Goal: Task Accomplishment & Management: Manage account settings

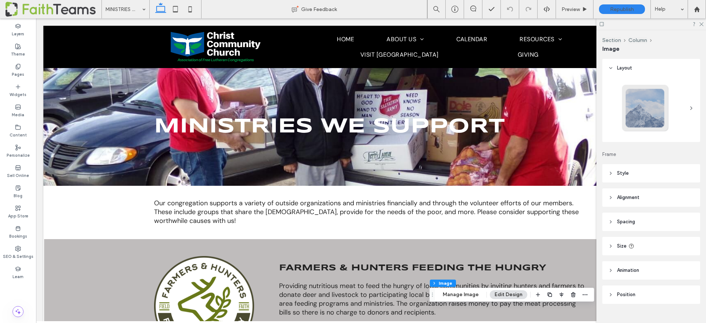
click at [33, 3] on span at bounding box center [54, 9] width 96 height 15
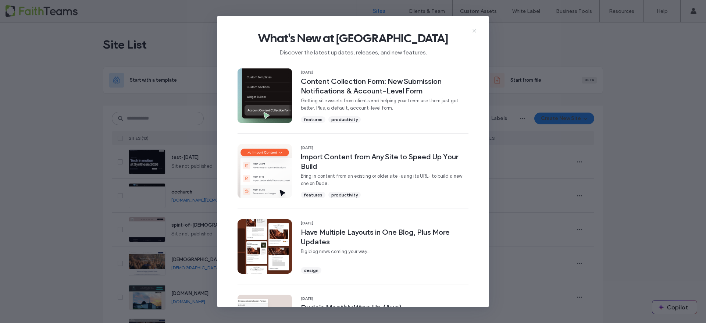
click at [473, 29] on use at bounding box center [474, 30] width 3 height 3
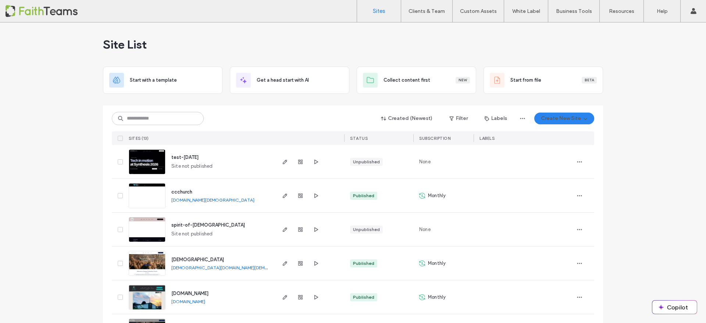
click at [181, 192] on span "ccchurch" at bounding box center [181, 192] width 21 height 6
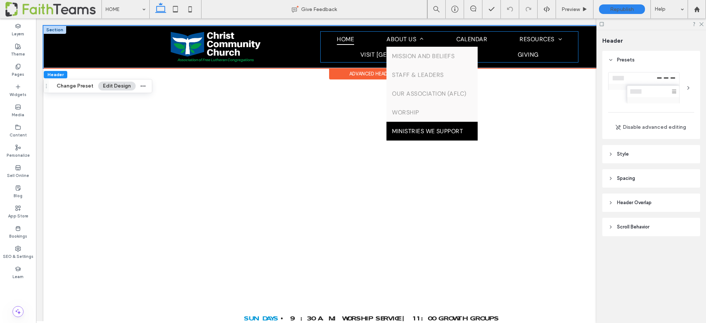
click at [387, 141] on link "MINISTRIES WE SUPPORT" at bounding box center [432, 131] width 91 height 19
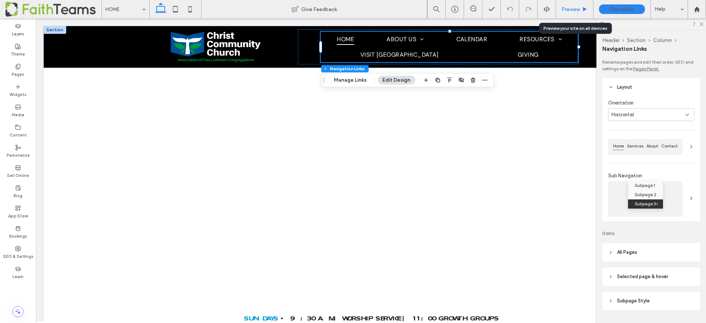
click at [574, 9] on span "Preview" at bounding box center [571, 9] width 18 height 6
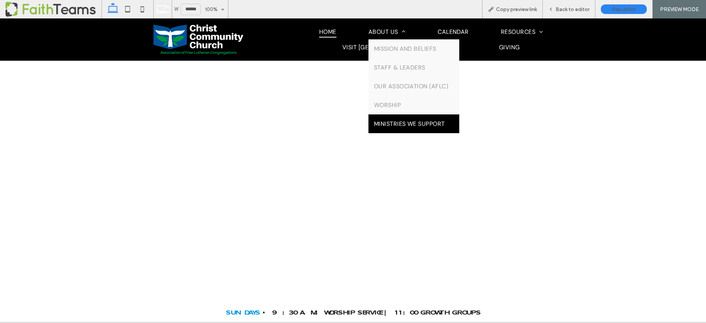
click at [374, 128] on span "MINISTRIES WE SUPPORT" at bounding box center [409, 124] width 71 height 8
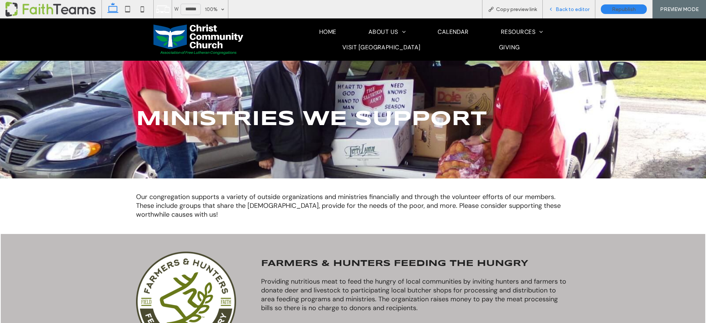
click at [568, 10] on span "Back to editor" at bounding box center [573, 9] width 34 height 6
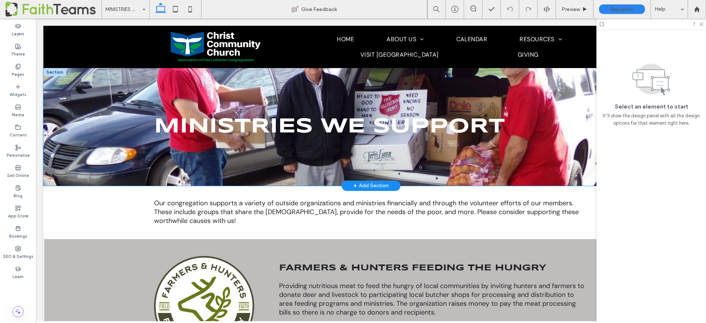
click at [551, 83] on div "MINISTRIES WE SUPPORT" at bounding box center [370, 127] width 441 height 118
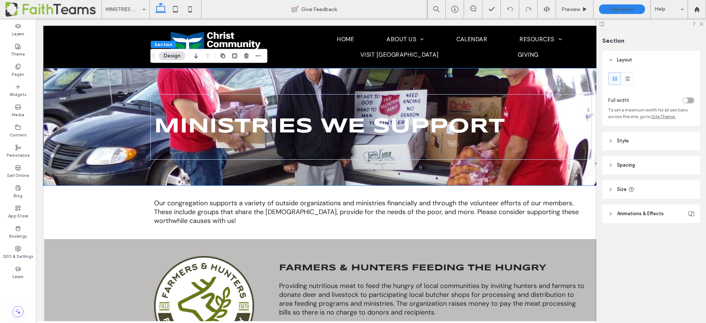
click at [607, 140] on header "Style" at bounding box center [651, 141] width 98 height 18
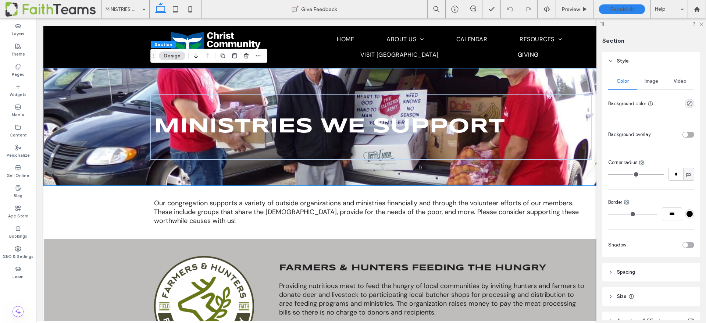
scroll to position [79, 0]
click at [652, 78] on div "Image" at bounding box center [651, 82] width 29 height 16
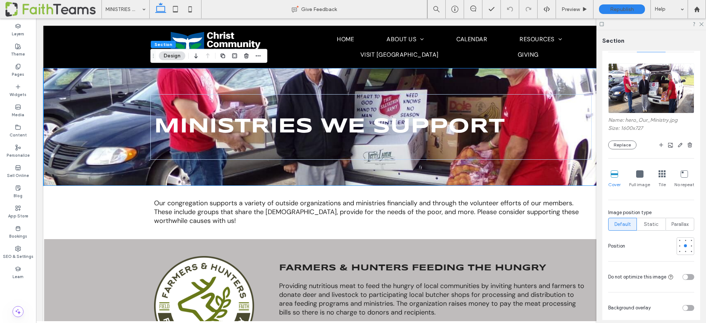
scroll to position [124, 0]
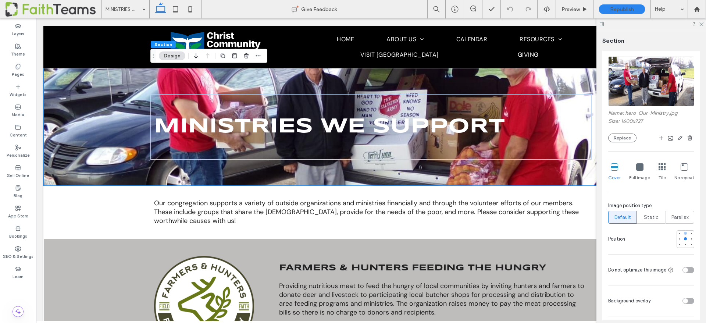
click at [685, 232] on div at bounding box center [685, 233] width 3 height 3
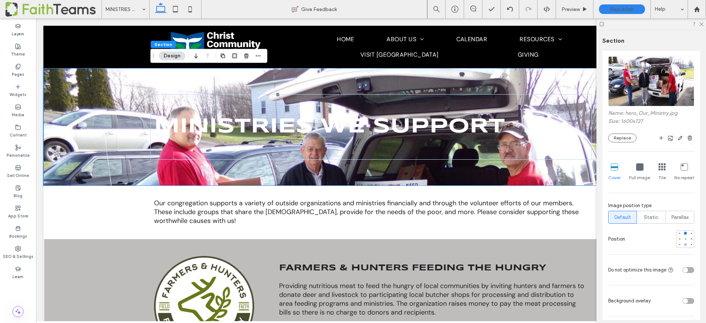
click at [685, 243] on div at bounding box center [685, 244] width 3 height 3
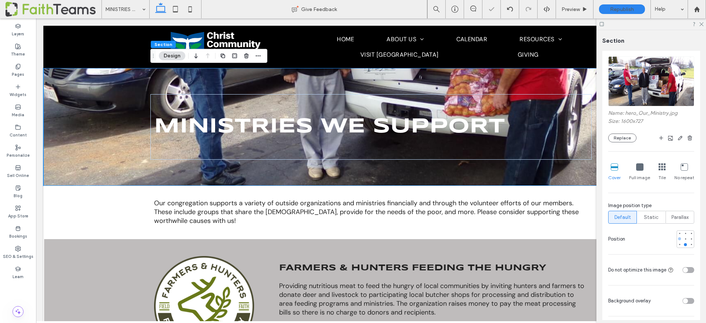
click at [681, 237] on div at bounding box center [679, 238] width 5 height 5
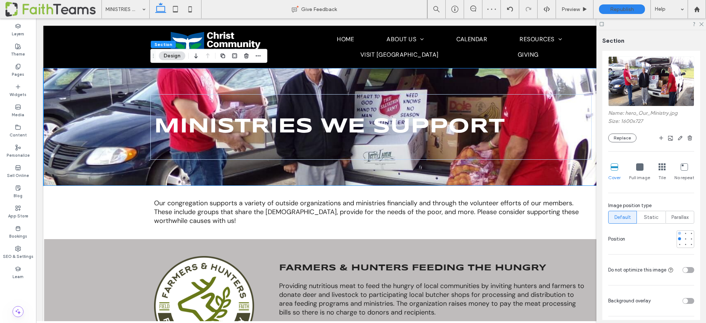
click at [680, 234] on div at bounding box center [679, 233] width 3 height 3
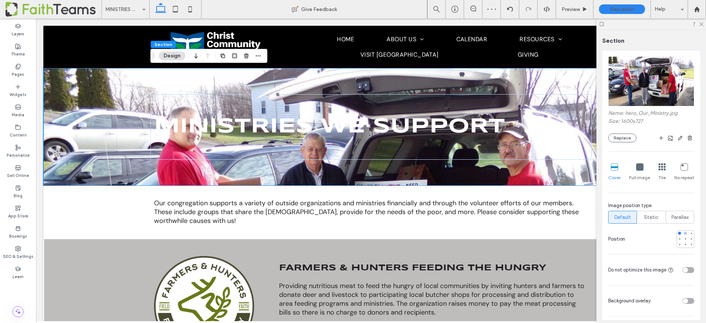
click at [684, 234] on div at bounding box center [685, 233] width 5 height 5
click at [685, 240] on div at bounding box center [685, 238] width 3 height 3
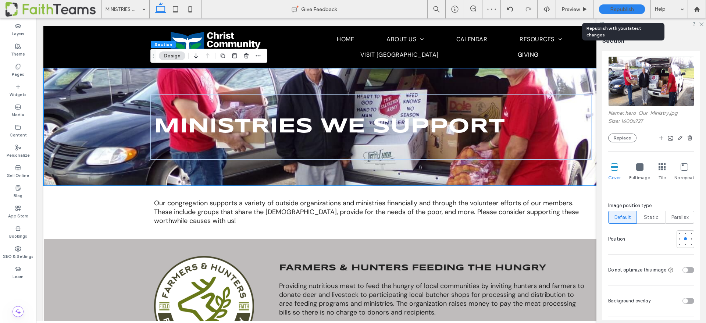
click at [624, 8] on span "Republish" at bounding box center [622, 9] width 24 height 6
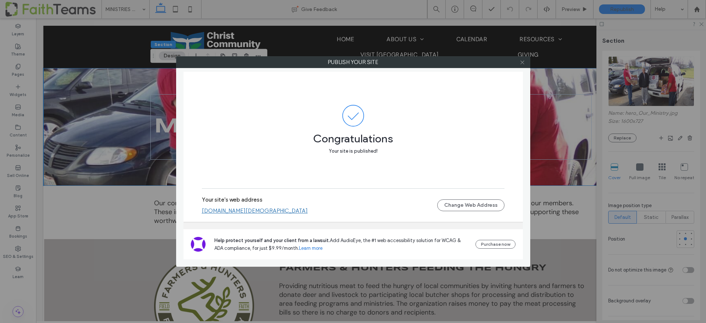
click at [524, 63] on icon at bounding box center [523, 63] width 6 height 6
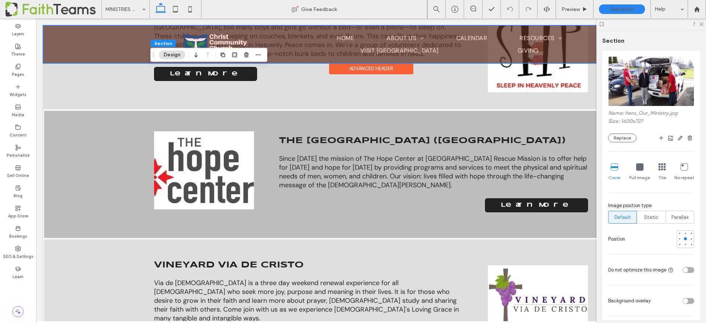
scroll to position [356, 0]
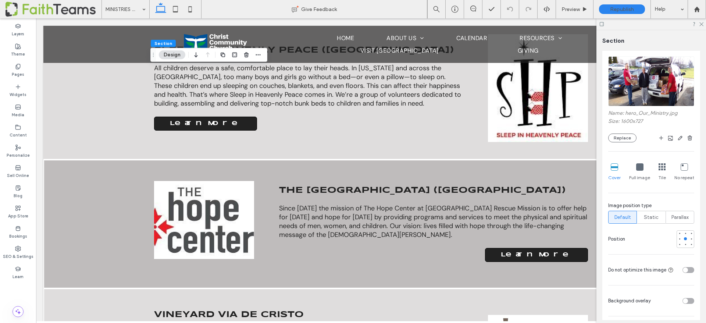
click at [82, 8] on span at bounding box center [54, 9] width 96 height 15
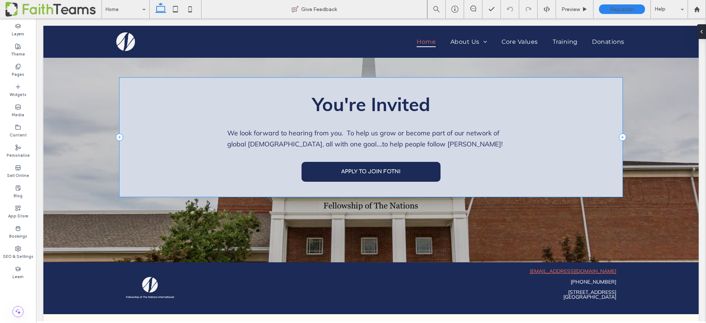
scroll to position [949, 0]
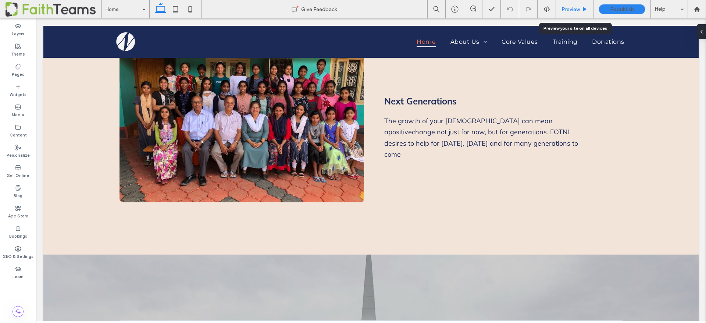
click at [571, 7] on span "Preview" at bounding box center [571, 9] width 18 height 6
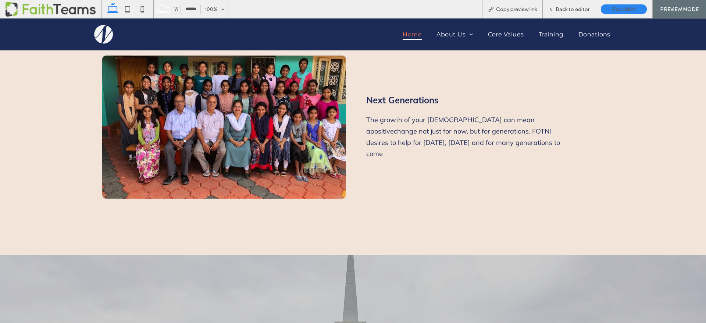
scroll to position [966, 0]
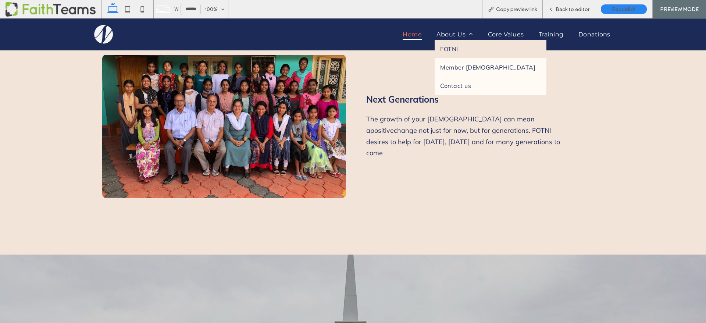
click at [452, 46] on span "FOTNI" at bounding box center [449, 48] width 18 height 7
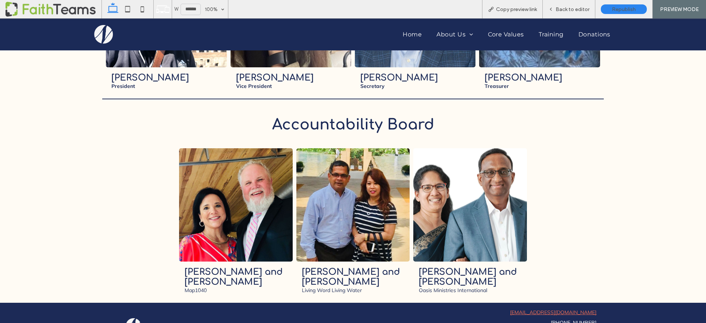
scroll to position [1006, 0]
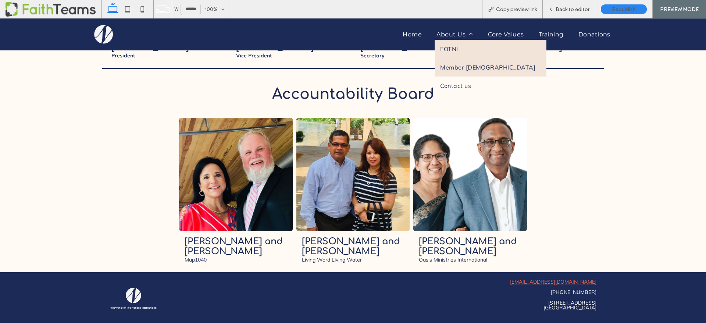
click at [455, 65] on span "Member [DEMOGRAPHIC_DATA]" at bounding box center [487, 67] width 95 height 7
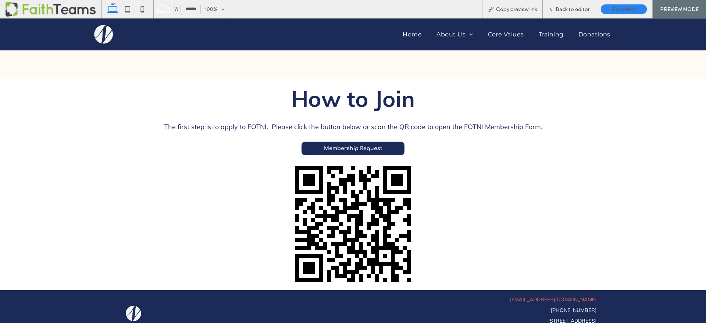
scroll to position [344, 0]
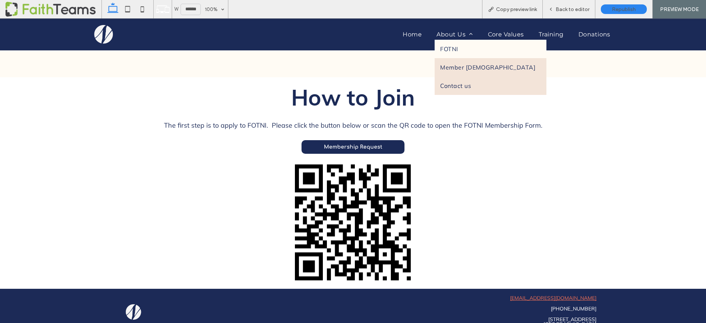
click at [467, 87] on span "Contact us" at bounding box center [455, 85] width 31 height 7
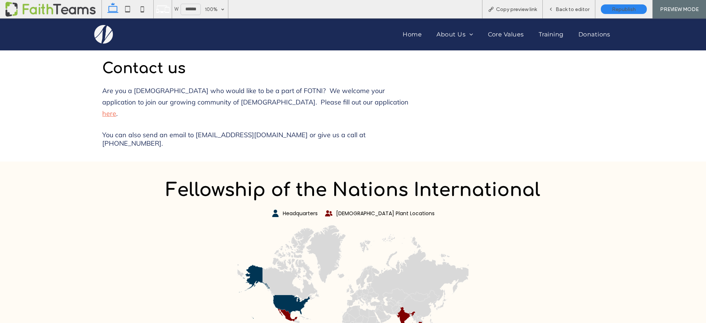
scroll to position [91, 0]
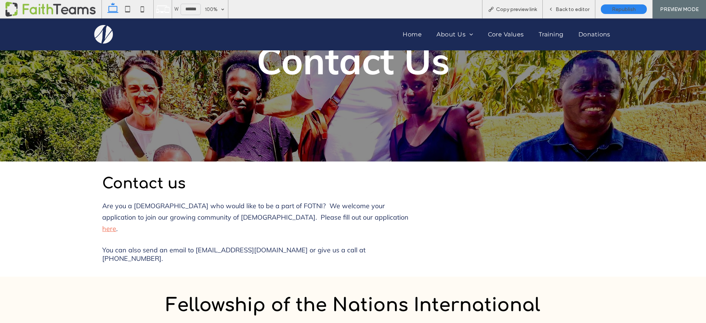
click at [220, 246] on span "You can also send an email to [EMAIL_ADDRESS][DOMAIN_NAME] or give us a call at…" at bounding box center [233, 254] width 263 height 17
click at [575, 9] on span "Back to editor" at bounding box center [573, 9] width 34 height 6
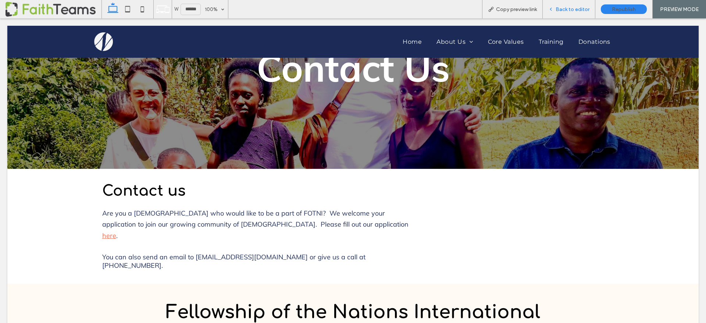
scroll to position [99, 0]
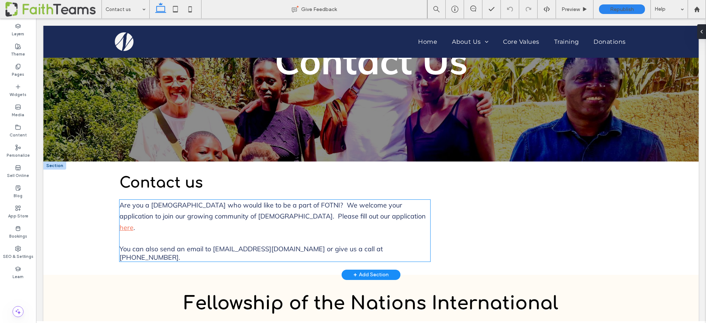
click at [214, 245] on span "You can also send an email to [EMAIL_ADDRESS][DOMAIN_NAME] or give us a call at…" at bounding box center [251, 253] width 263 height 17
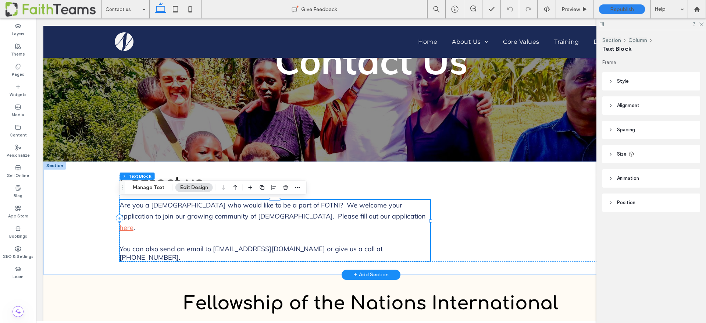
click at [215, 245] on span "You can also send an email to [EMAIL_ADDRESS][DOMAIN_NAME] or give us a call at…" at bounding box center [251, 253] width 263 height 17
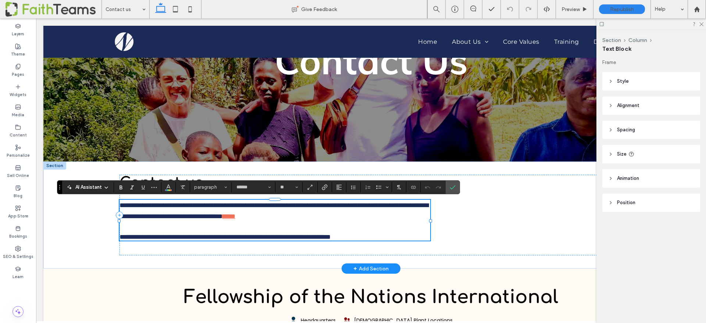
click at [215, 238] on span "**********" at bounding box center [225, 237] width 211 height 7
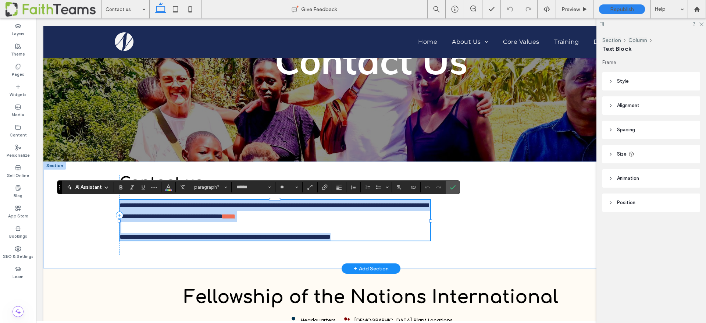
click at [212, 236] on span "**********" at bounding box center [225, 237] width 211 height 7
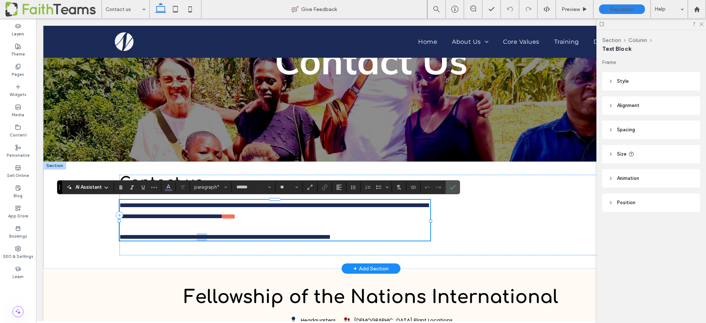
click at [212, 236] on span "**********" at bounding box center [225, 237] width 211 height 7
click at [210, 237] on span "**********" at bounding box center [225, 237] width 211 height 7
drag, startPoint x: 211, startPoint y: 237, endPoint x: 253, endPoint y: 237, distance: 41.6
click at [253, 237] on span "**********" at bounding box center [225, 237] width 211 height 7
copy span "**********"
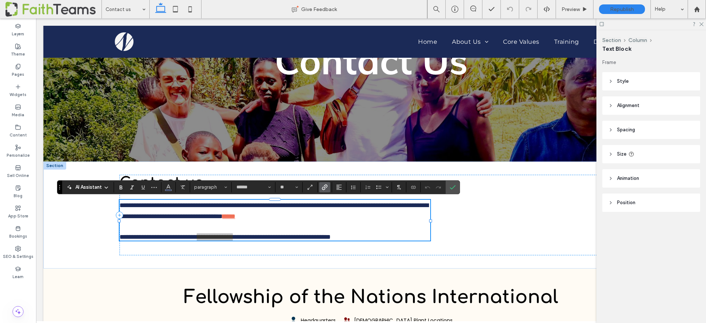
click at [323, 186] on icon "Link" at bounding box center [325, 187] width 6 height 6
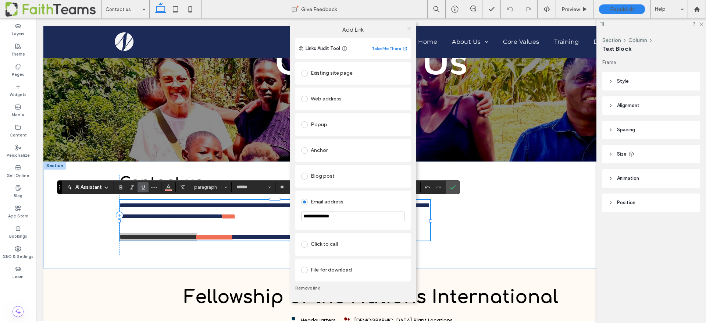
click at [408, 27] on icon at bounding box center [409, 29] width 6 height 6
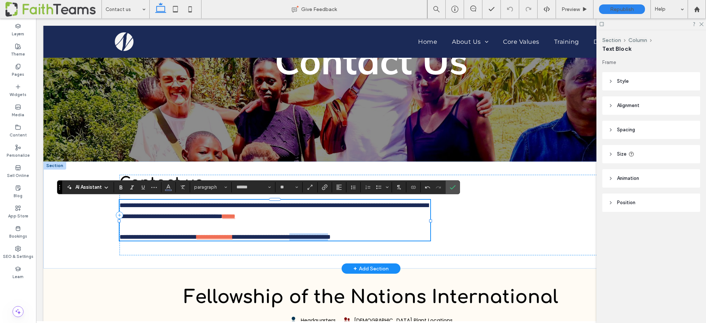
drag, startPoint x: 314, startPoint y: 237, endPoint x: 367, endPoint y: 239, distance: 53.0
click at [331, 239] on span "**********" at bounding box center [282, 237] width 98 height 7
click at [328, 188] on label "Link" at bounding box center [324, 187] width 11 height 10
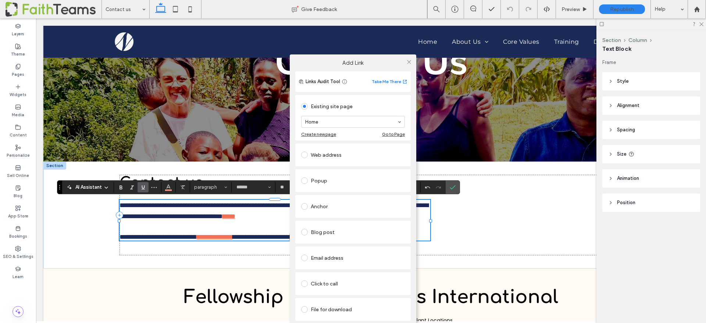
click at [330, 284] on div "Click to call" at bounding box center [353, 284] width 104 height 12
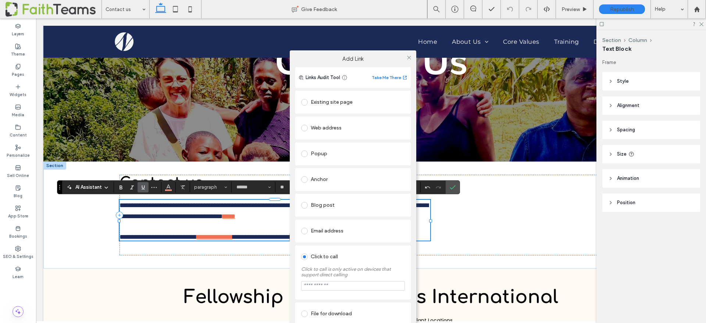
click at [327, 287] on input "tel" at bounding box center [353, 286] width 104 height 10
paste input "**********"
type input "**********"
click at [409, 56] on icon at bounding box center [409, 58] width 6 height 6
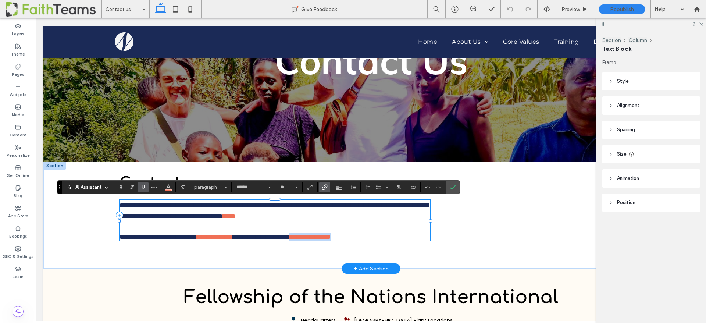
click at [331, 236] on link "**********" at bounding box center [309, 237] width 41 height 7
drag, startPoint x: 315, startPoint y: 237, endPoint x: 366, endPoint y: 238, distance: 50.8
click at [331, 238] on link "**********" at bounding box center [309, 237] width 41 height 7
copy link "**********"
click at [323, 189] on icon "Link" at bounding box center [325, 187] width 6 height 6
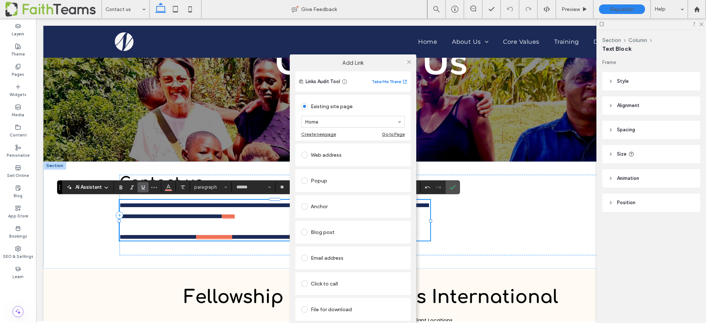
click at [324, 283] on div "Click to call" at bounding box center [353, 284] width 104 height 12
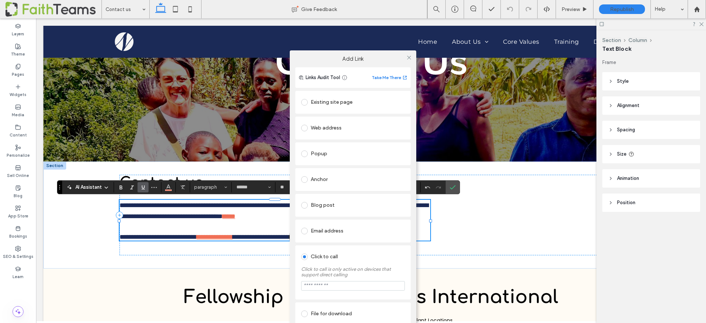
click at [324, 283] on input "tel" at bounding box center [353, 286] width 104 height 10
paste input "**********"
drag, startPoint x: 310, startPoint y: 287, endPoint x: 349, endPoint y: 300, distance: 41.2
click at [310, 287] on input "**********" at bounding box center [353, 286] width 104 height 10
type input "**********"
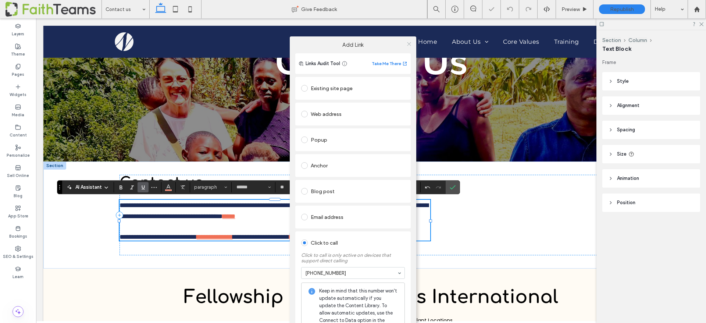
click at [409, 55] on div "Add Link Links Audit Tool Take Me There Existing site page Home Create new page…" at bounding box center [353, 212] width 127 height 353
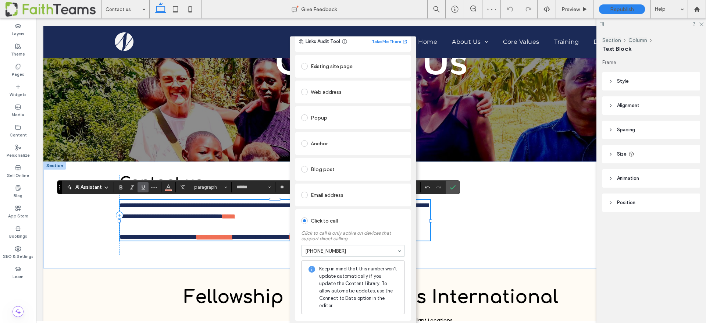
scroll to position [22, 0]
click at [491, 212] on div "Add Link Links Audit Tool Take Me There Existing site page Home Create new page…" at bounding box center [353, 197] width 706 height 323
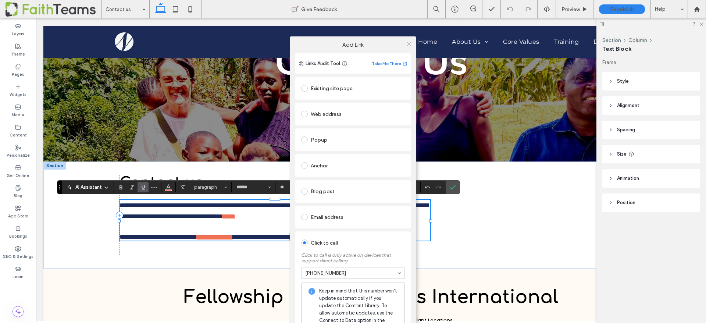
click at [406, 41] on icon at bounding box center [409, 44] width 6 height 6
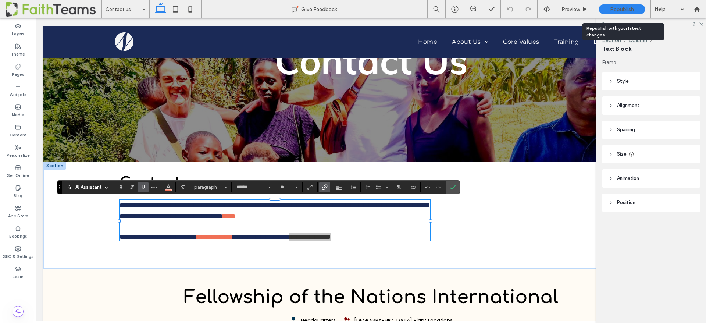
click at [611, 8] on span "Republish" at bounding box center [622, 9] width 24 height 6
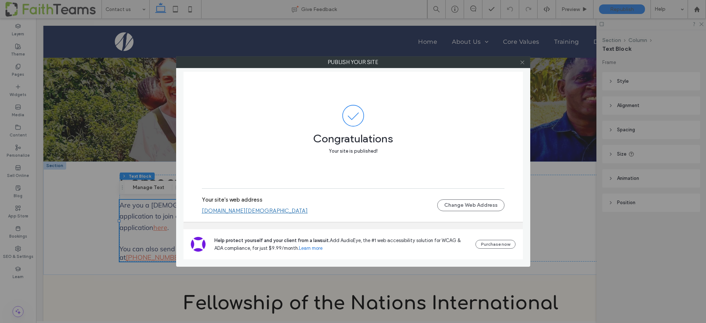
click at [523, 64] on icon at bounding box center [523, 63] width 6 height 6
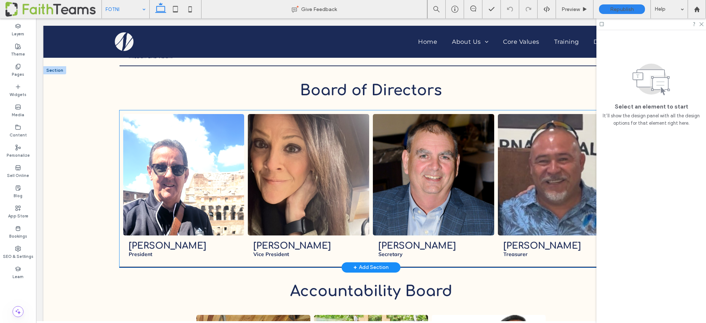
scroll to position [822, 0]
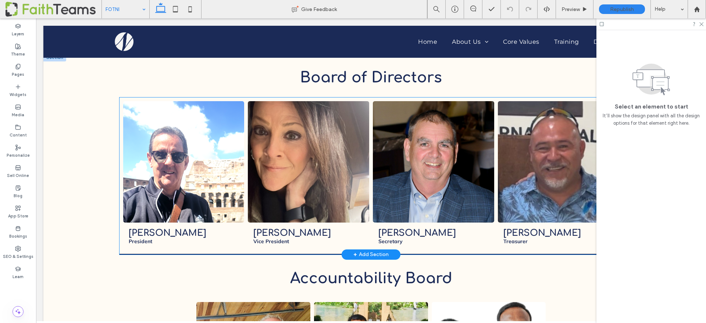
click at [218, 97] on div "[PERSON_NAME] President Button [PERSON_NAME] Vice President Button [PERSON_NAME…" at bounding box center [372, 175] width 504 height 156
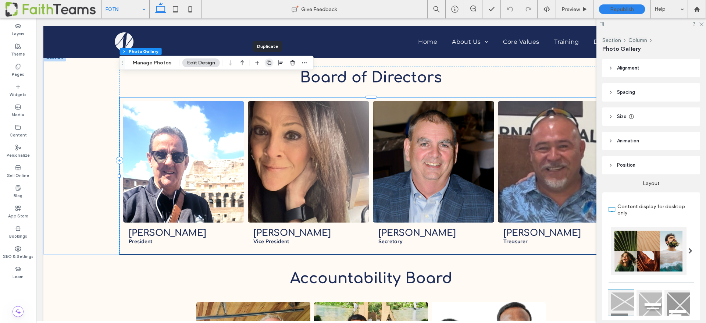
click at [267, 63] on icon "button" at bounding box center [269, 63] width 6 height 6
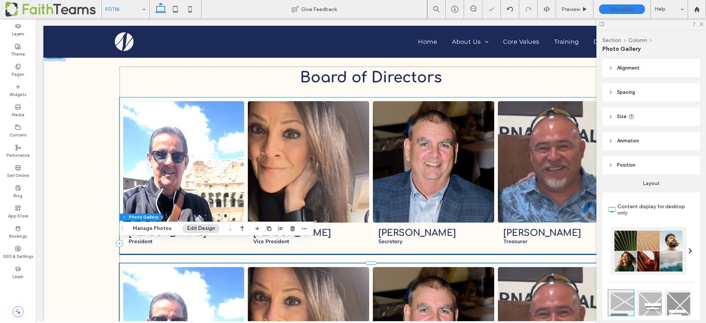
scroll to position [888, 0]
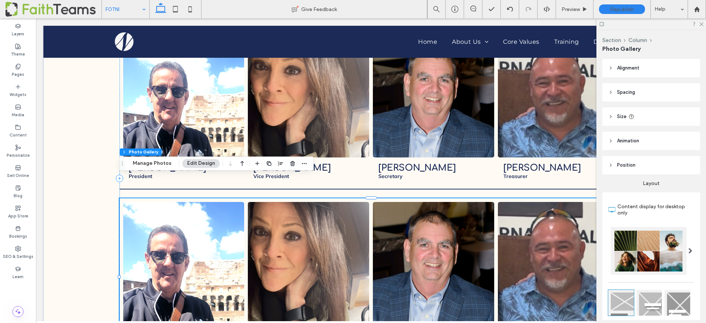
click at [192, 233] on link at bounding box center [184, 262] width 128 height 128
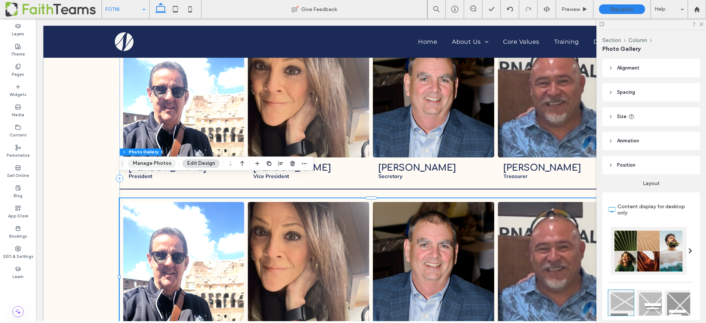
click at [163, 162] on button "Manage Photos" at bounding box center [152, 163] width 48 height 9
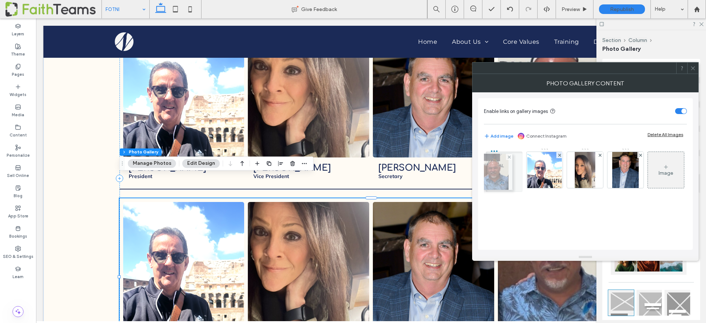
drag, startPoint x: 629, startPoint y: 163, endPoint x: 496, endPoint y: 165, distance: 133.2
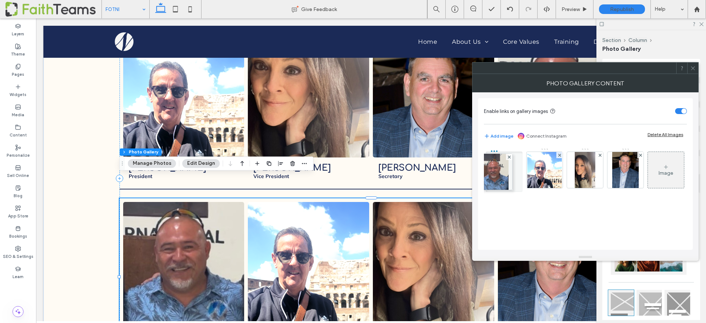
click at [0, 0] on img at bounding box center [0, 0] width 0 height 0
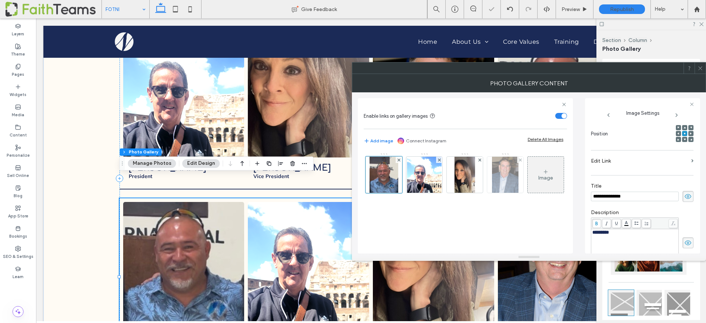
scroll to position [0, 0]
click at [521, 159] on use at bounding box center [520, 159] width 3 height 3
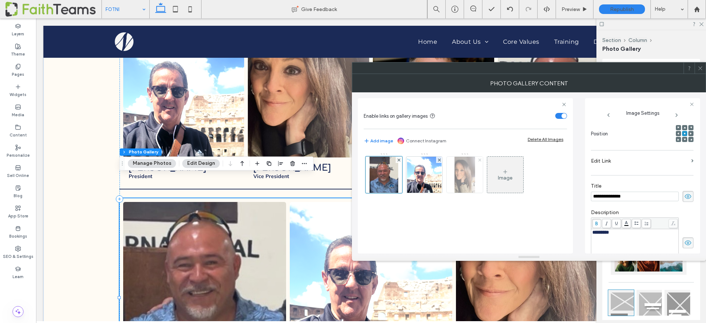
click at [479, 159] on icon at bounding box center [480, 160] width 3 height 3
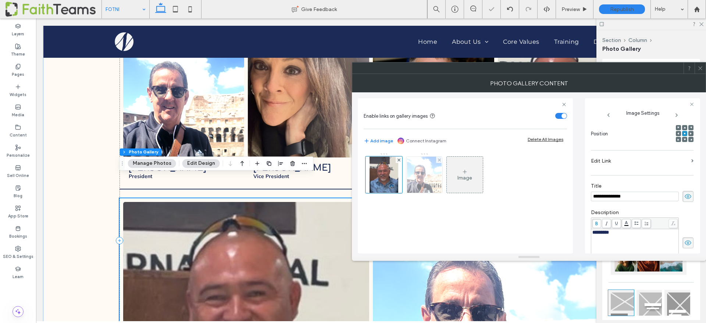
click at [427, 173] on img at bounding box center [424, 175] width 34 height 36
click at [614, 192] on input "**********" at bounding box center [635, 197] width 88 height 10
type input "*"
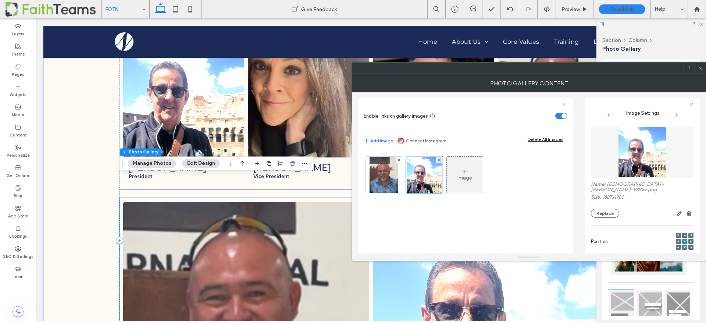
type input "**********"
click at [627, 138] on div "**********" at bounding box center [642, 295] width 103 height 345
click at [605, 209] on button "Replace" at bounding box center [605, 213] width 28 height 9
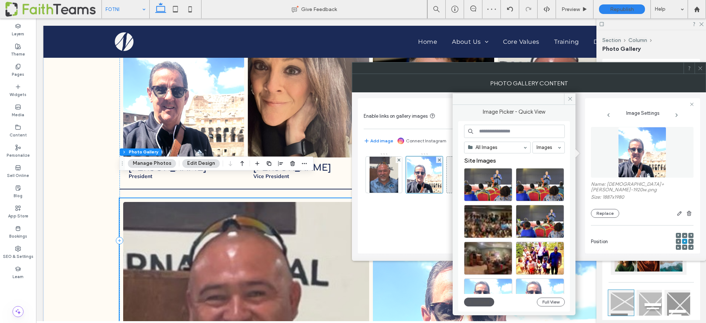
click at [480, 303] on button "Upload" at bounding box center [479, 302] width 30 height 9
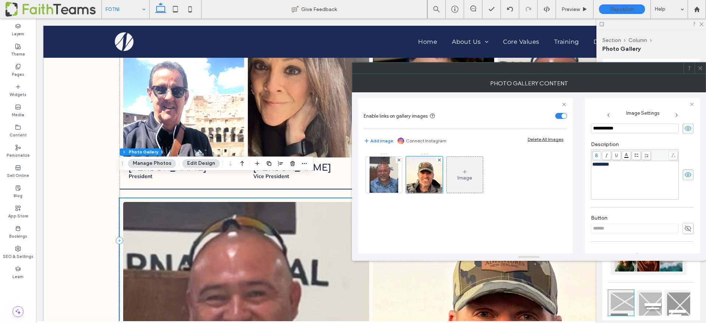
scroll to position [185, 0]
click at [629, 152] on div "*********" at bounding box center [635, 154] width 85 height 5
click at [699, 67] on use at bounding box center [700, 68] width 4 height 4
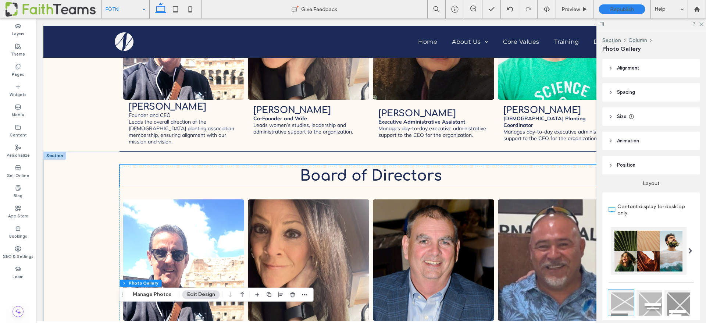
scroll to position [809, 0]
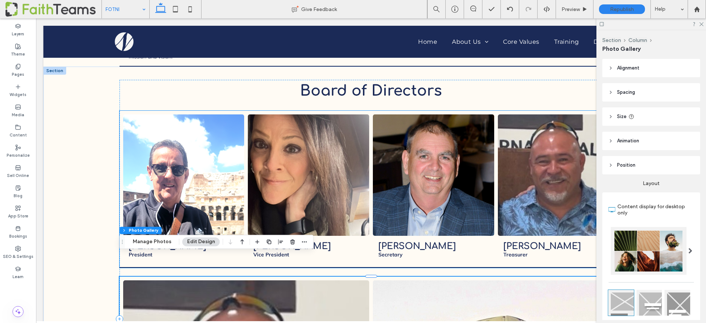
click at [438, 189] on link at bounding box center [433, 175] width 128 height 128
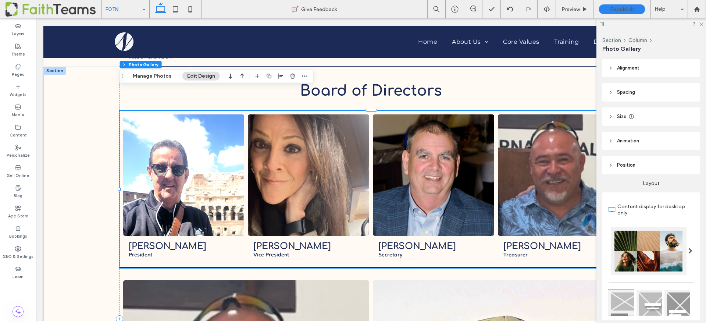
click at [435, 113] on li "[PERSON_NAME] Secretary Button" at bounding box center [433, 189] width 125 height 153
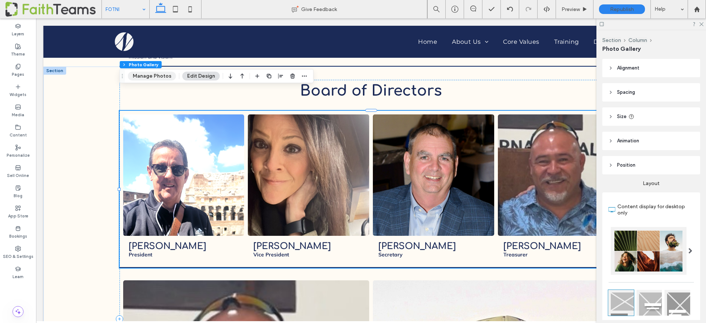
click at [154, 76] on button "Manage Photos" at bounding box center [152, 76] width 48 height 9
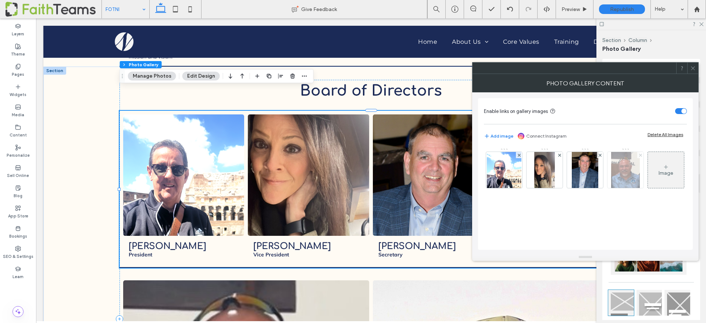
click at [641, 154] on icon at bounding box center [640, 155] width 3 height 3
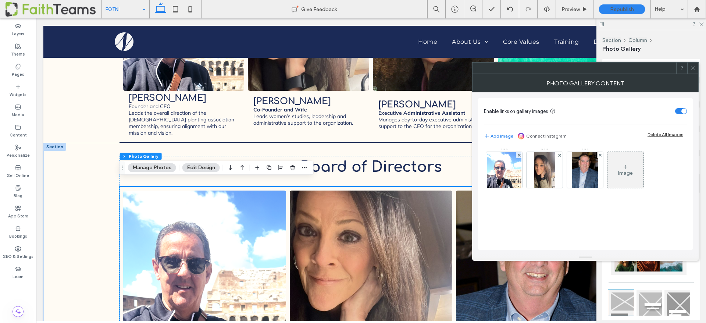
scroll to position [768, 0]
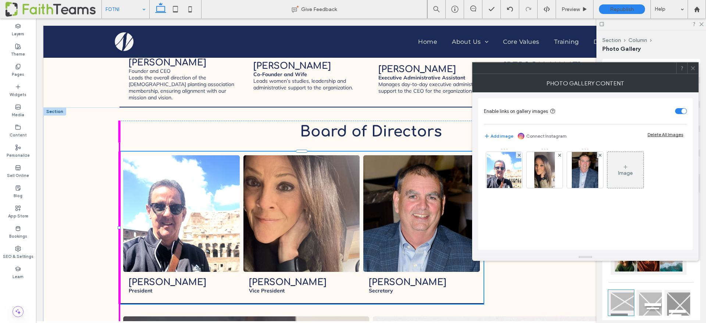
drag, startPoint x: 119, startPoint y: 227, endPoint x: 258, endPoint y: 233, distance: 139.1
type input "**"
type input "****"
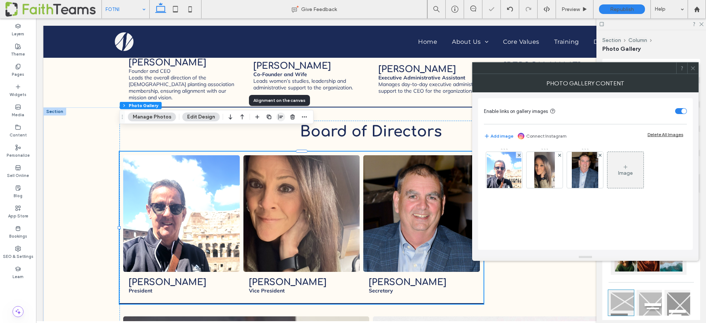
click at [278, 116] on icon "button" at bounding box center [281, 117] width 6 height 6
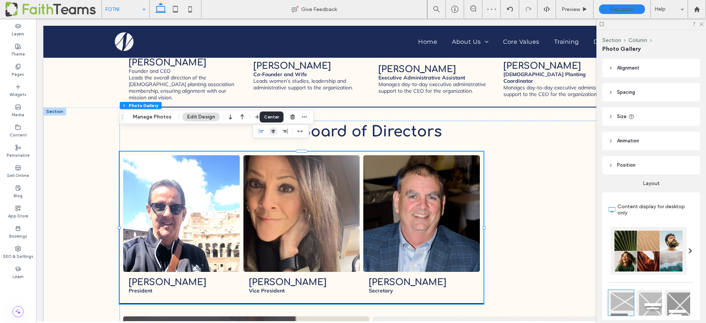
click at [270, 131] on icon "center" at bounding box center [273, 131] width 6 height 6
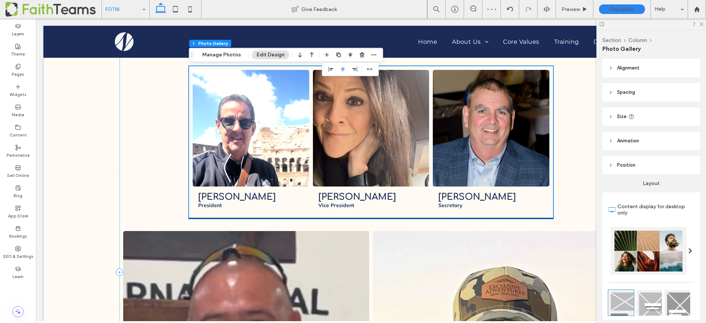
scroll to position [881, 0]
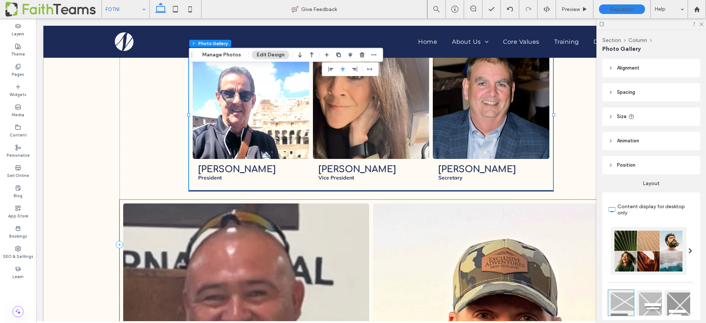
click at [324, 216] on link at bounding box center [246, 326] width 261 height 261
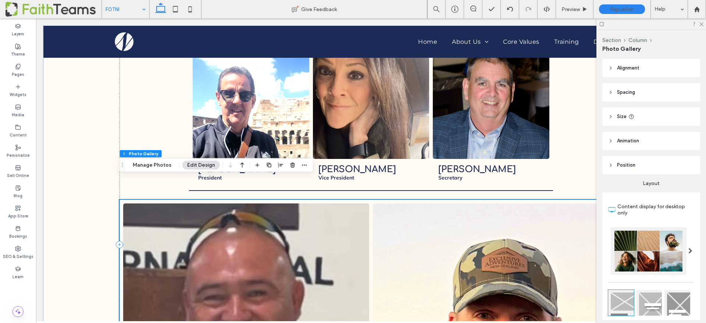
scroll to position [1014, 0]
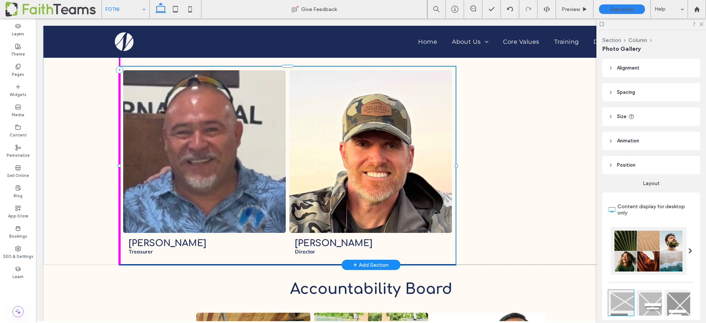
drag, startPoint x: 119, startPoint y: 185, endPoint x: 286, endPoint y: 184, distance: 167.0
click at [286, 184] on div "Board of Directors [PERSON_NAME] President Button [PERSON_NAME] Vice President …" at bounding box center [371, 62] width 530 height 403
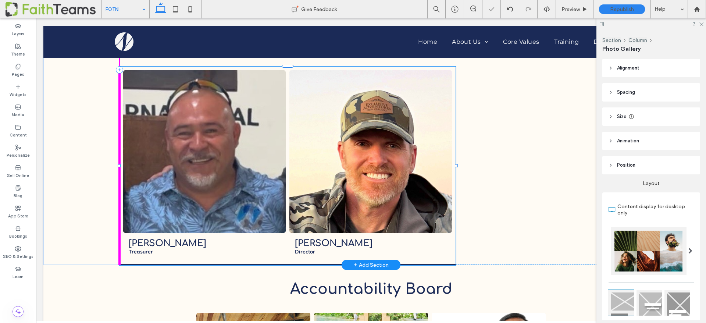
type input "**"
type input "****"
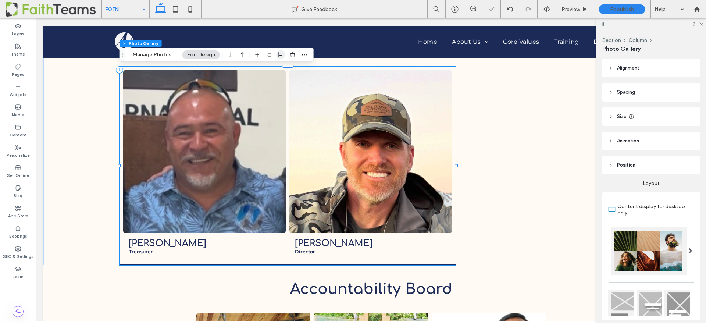
click at [278, 53] on icon "button" at bounding box center [281, 55] width 6 height 6
click at [271, 70] on use "center" at bounding box center [273, 69] width 4 height 5
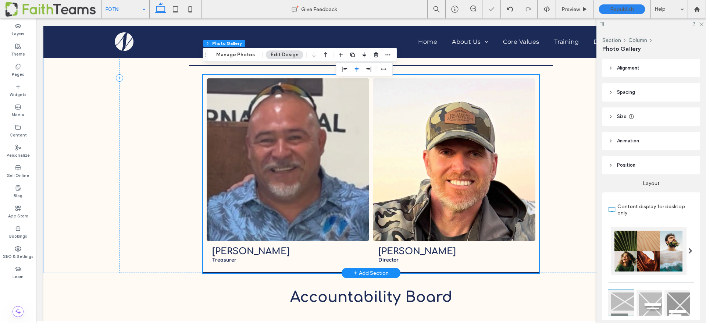
scroll to position [1005, 0]
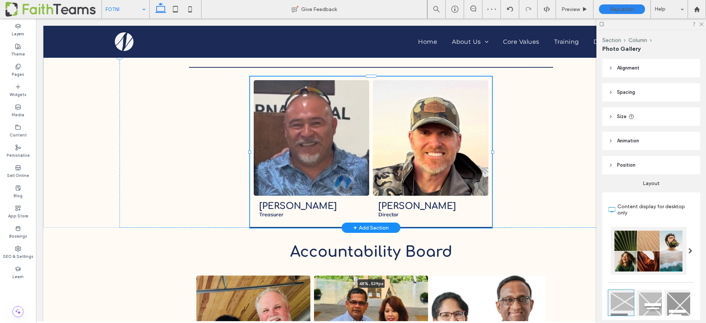
drag, startPoint x: 202, startPoint y: 154, endPoint x: 249, endPoint y: 151, distance: 47.2
click at [249, 151] on div "Board of Directors [PERSON_NAME] President Button [PERSON_NAME] Vice President …" at bounding box center [371, 49] width 530 height 356
type input "**"
type input "****"
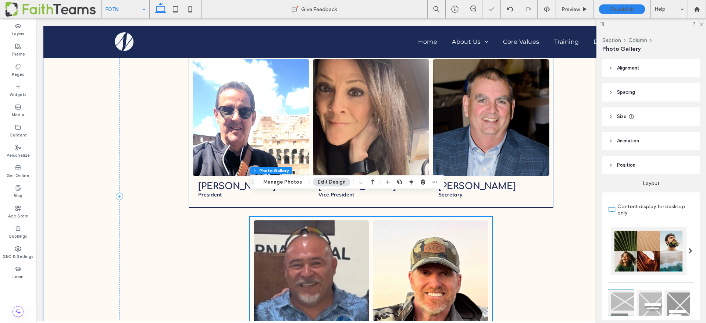
scroll to position [615, 0]
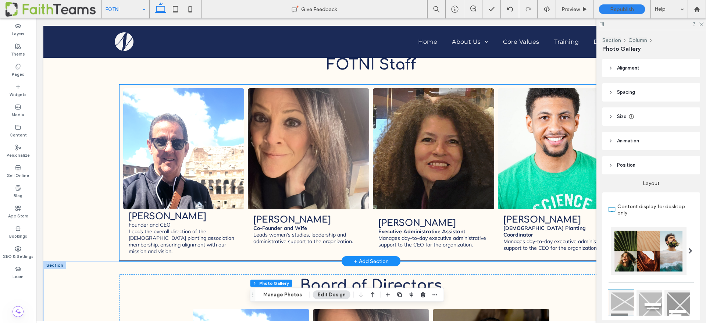
click at [538, 235] on li "[PERSON_NAME] [DEMOGRAPHIC_DATA] Planting Coordinator Manages day-to-day execut…" at bounding box center [558, 172] width 125 height 173
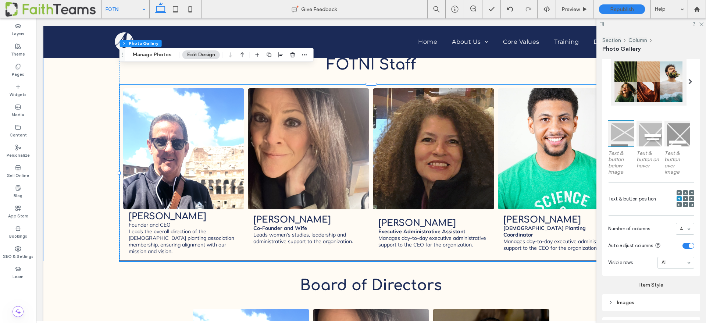
scroll to position [260, 0]
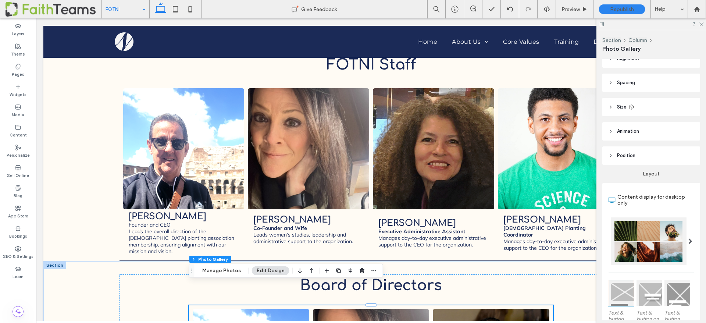
scroll to position [0, 0]
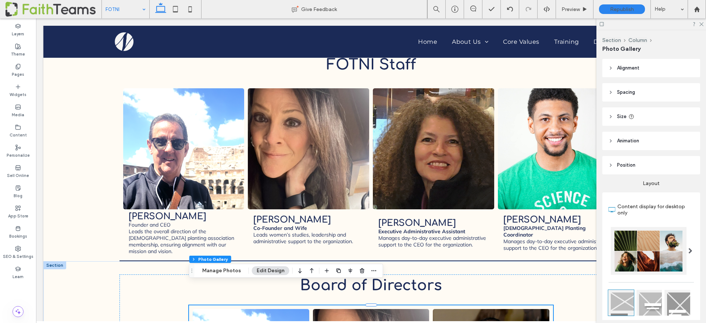
click at [609, 116] on icon at bounding box center [610, 116] width 5 height 5
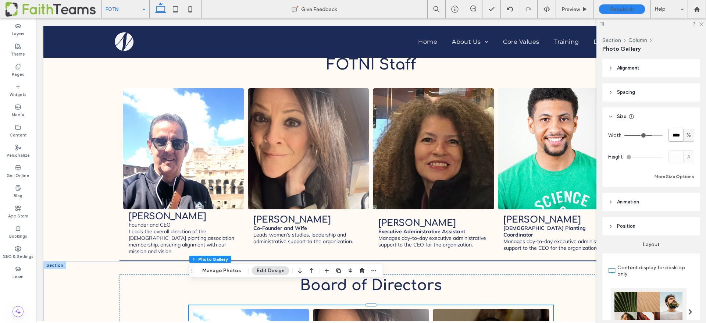
click at [680, 135] on input "****" at bounding box center [676, 135] width 15 height 13
type input "**"
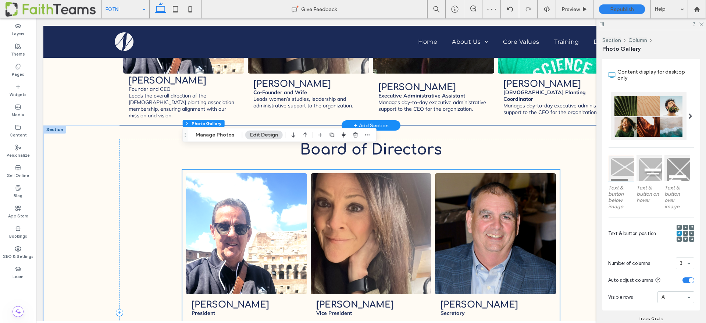
scroll to position [902, 0]
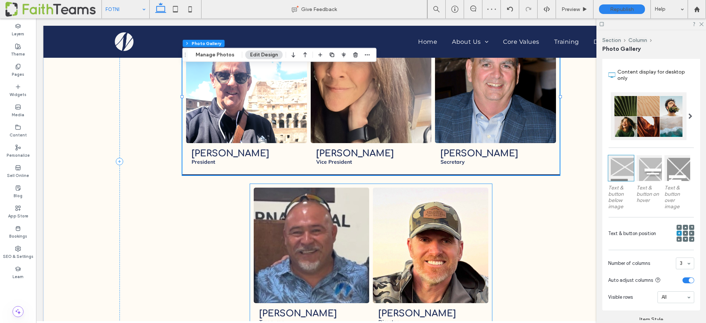
click at [480, 225] on link at bounding box center [431, 245] width 122 height 122
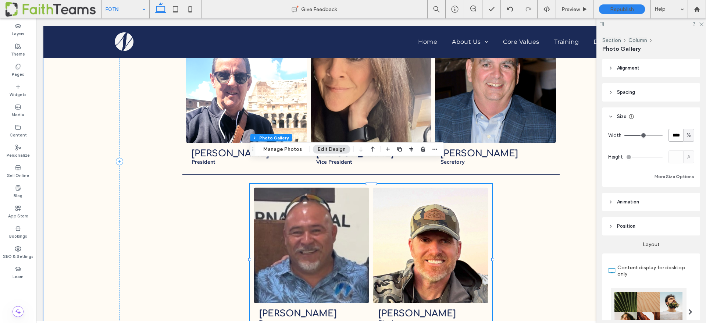
click at [680, 138] on input "****" at bounding box center [676, 135] width 15 height 13
type input "**"
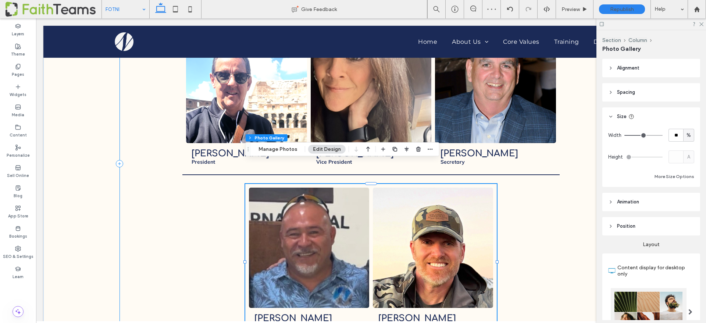
click at [529, 227] on div "Board of Directors [PERSON_NAME] President Button [PERSON_NAME] Vice President …" at bounding box center [372, 163] width 504 height 352
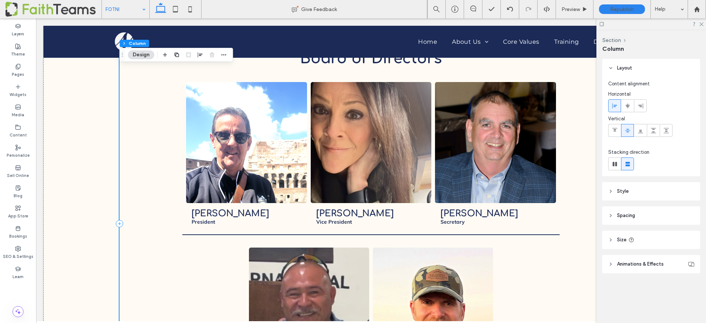
scroll to position [845, 0]
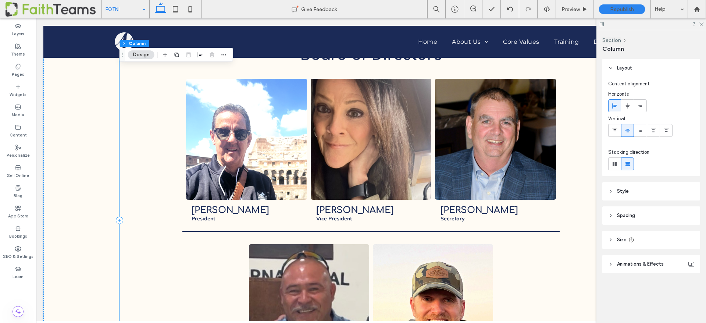
click at [408, 209] on div "Board of Directors [PERSON_NAME] President Button [PERSON_NAME] Vice President …" at bounding box center [372, 220] width 504 height 352
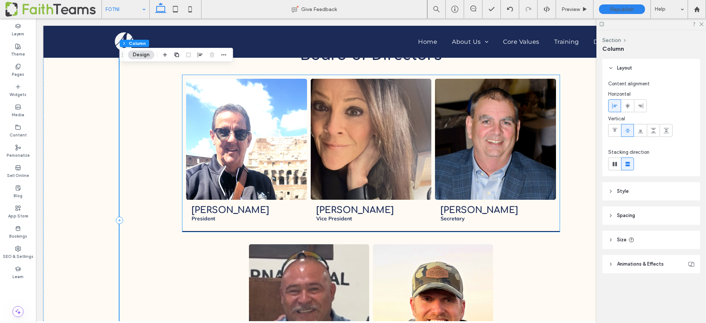
click at [409, 205] on li "[PERSON_NAME] Vice President Button" at bounding box center [371, 153] width 125 height 152
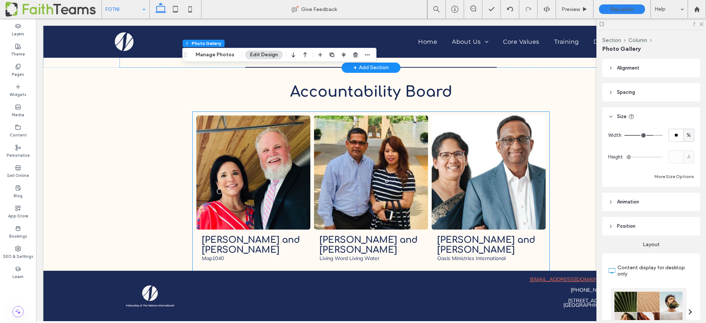
scroll to position [1043, 0]
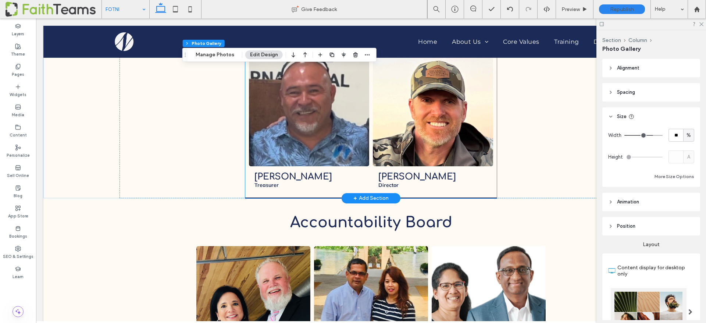
click at [427, 167] on span "[PERSON_NAME] Director Button" at bounding box center [433, 180] width 120 height 28
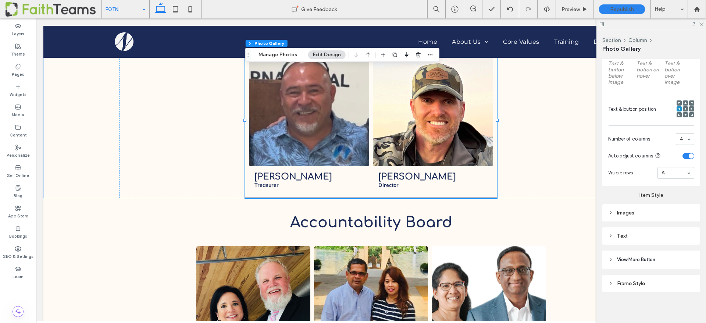
scroll to position [319, 0]
click at [611, 287] on icon at bounding box center [610, 284] width 5 height 5
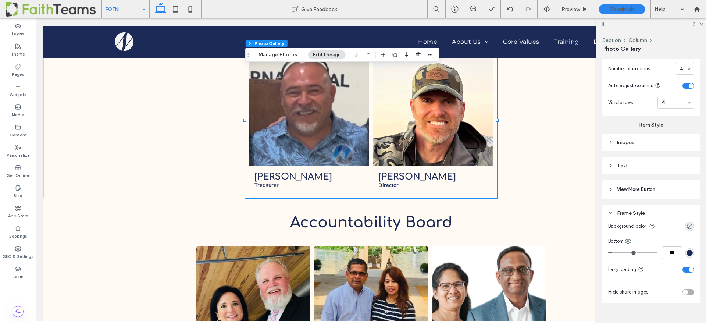
scroll to position [403, 0]
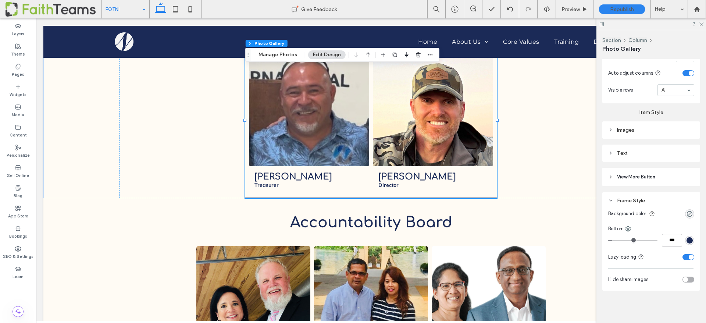
type input "*"
type input "***"
drag, startPoint x: 611, startPoint y: 239, endPoint x: 598, endPoint y: 239, distance: 12.9
type input "*"
click at [608, 240] on input "range" at bounding box center [632, 240] width 49 height 1
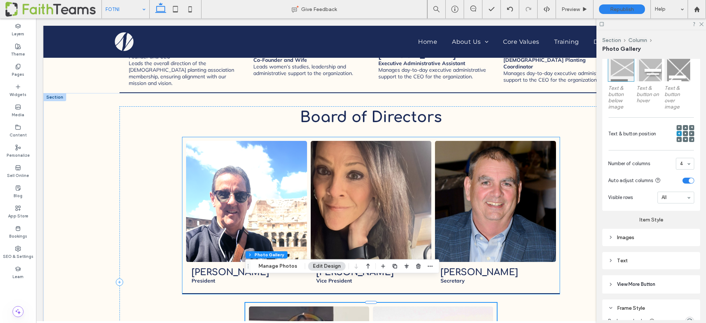
scroll to position [789, 0]
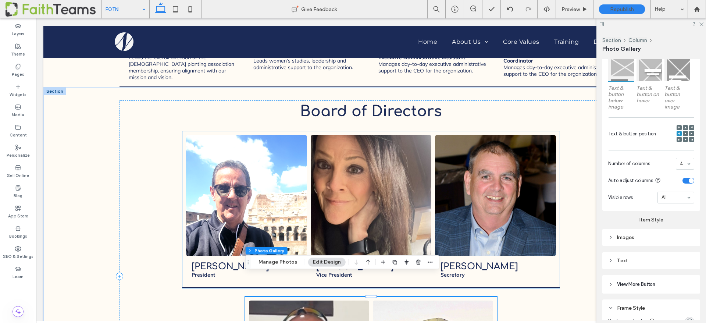
click at [493, 195] on link at bounding box center [496, 195] width 128 height 128
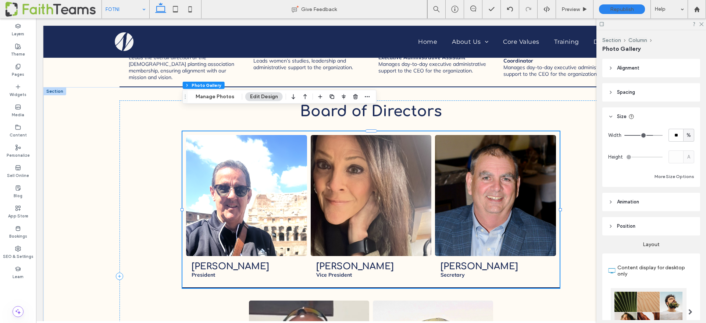
scroll to position [321, 0]
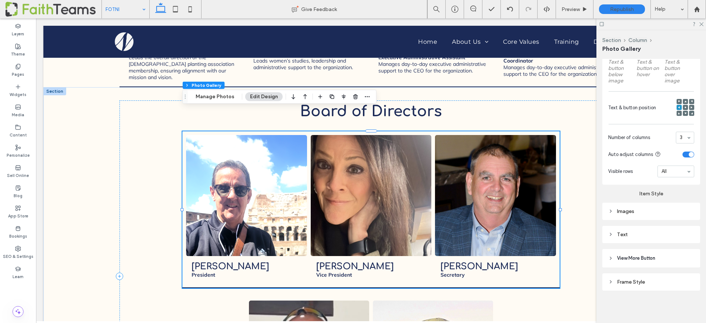
click at [634, 275] on div "Frame Style" at bounding box center [651, 281] width 98 height 17
click at [631, 280] on div "Frame Style" at bounding box center [651, 282] width 86 height 6
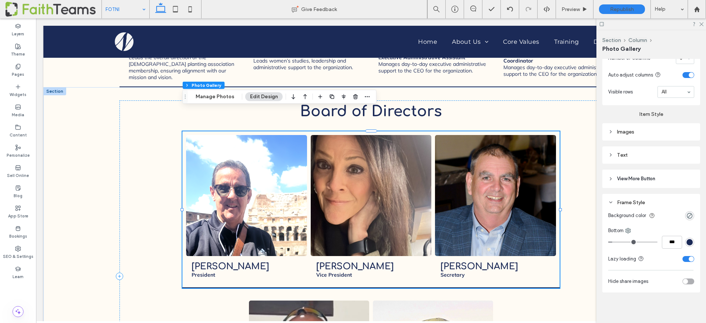
scroll to position [403, 0]
type input "*"
type input "***"
type input "*"
type input "***"
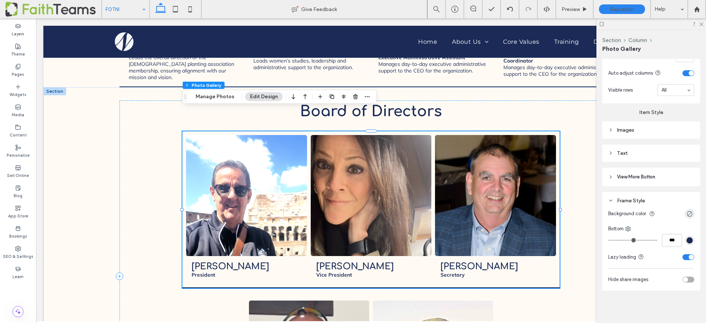
drag, startPoint x: 605, startPoint y: 240, endPoint x: 584, endPoint y: 239, distance: 20.2
type input "*"
click at [608, 240] on input "range" at bounding box center [632, 240] width 49 height 1
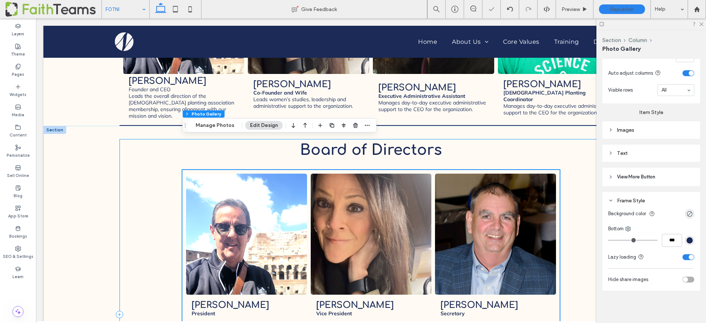
scroll to position [723, 0]
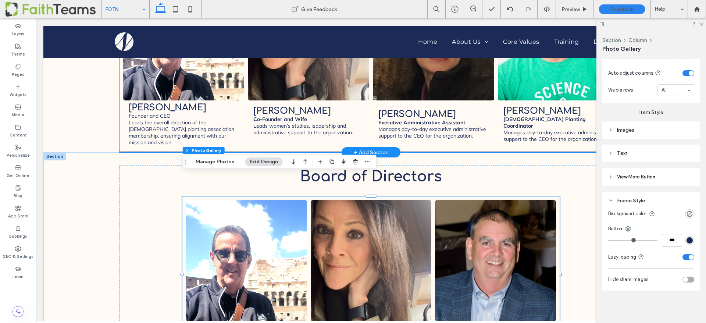
click at [125, 108] on span "[PERSON_NAME] Founder and CEO Leads the overall direction of the [DEMOGRAPHIC_D…" at bounding box center [183, 123] width 121 height 47
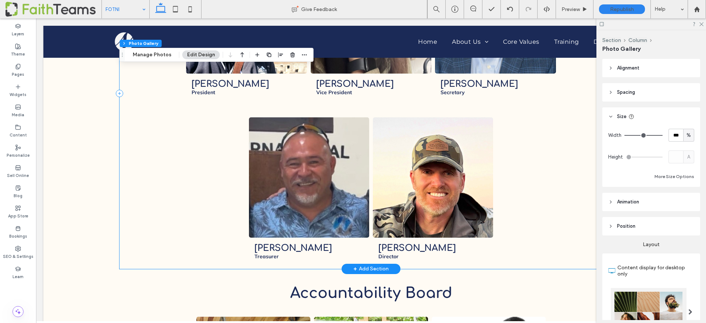
scroll to position [1014, 0]
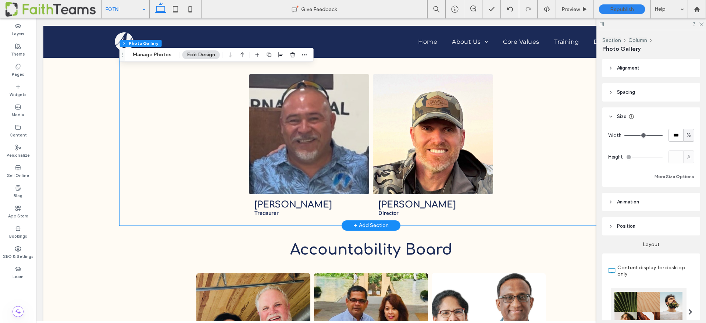
click at [153, 146] on div "Board of Directors [PERSON_NAME] President Button [PERSON_NAME] Vice President …" at bounding box center [372, 50] width 504 height 351
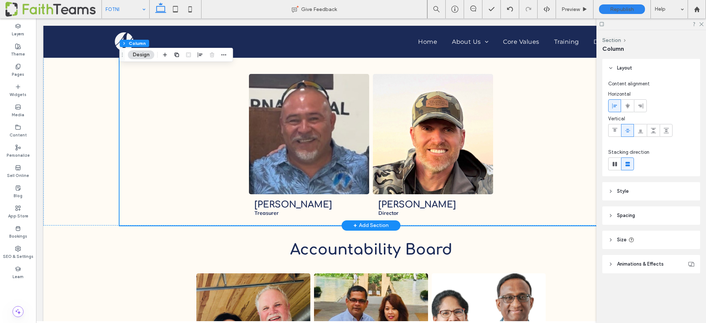
click at [147, 179] on div "Board of Directors [PERSON_NAME] President Button [PERSON_NAME] Vice President …" at bounding box center [372, 50] width 504 height 351
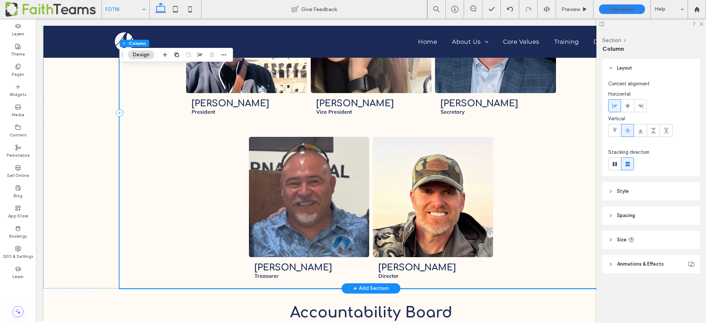
scroll to position [953, 0]
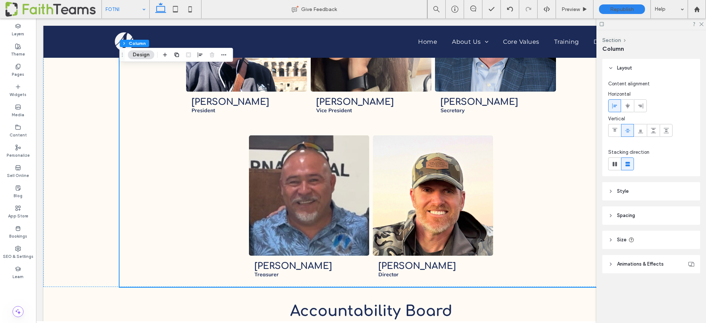
click at [614, 189] on header "Style" at bounding box center [651, 191] width 98 height 18
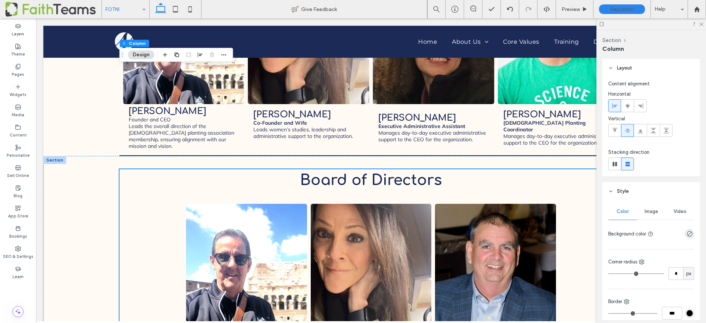
scroll to position [706, 0]
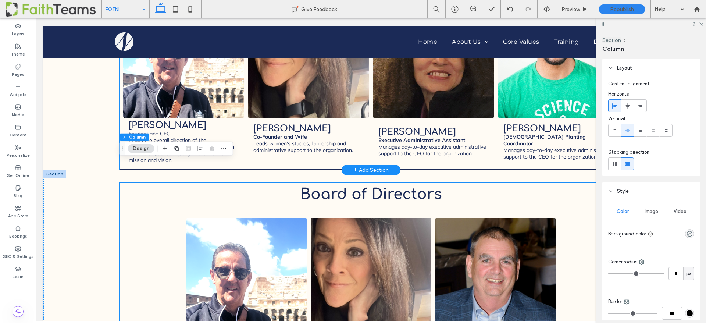
click at [479, 139] on span "[PERSON_NAME] Executive Administrative Assistant Manages day-to-day executive a…" at bounding box center [433, 141] width 121 height 47
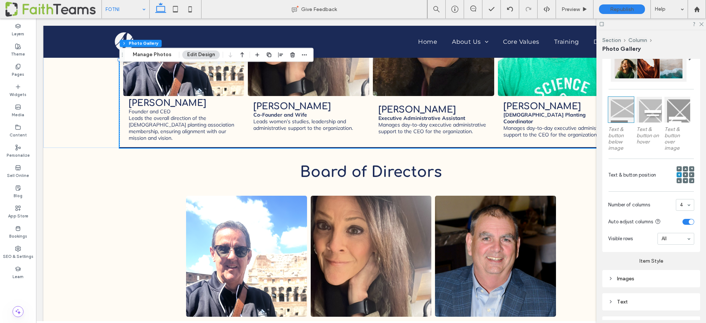
scroll to position [321, 0]
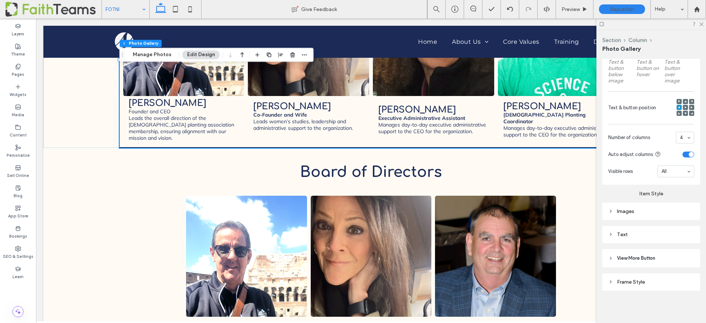
click at [634, 276] on div "Frame Style" at bounding box center [651, 281] width 98 height 17
click at [635, 279] on div "Frame Style" at bounding box center [651, 282] width 86 height 6
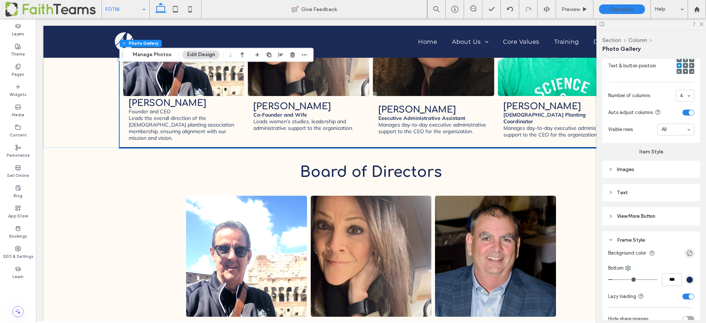
scroll to position [403, 0]
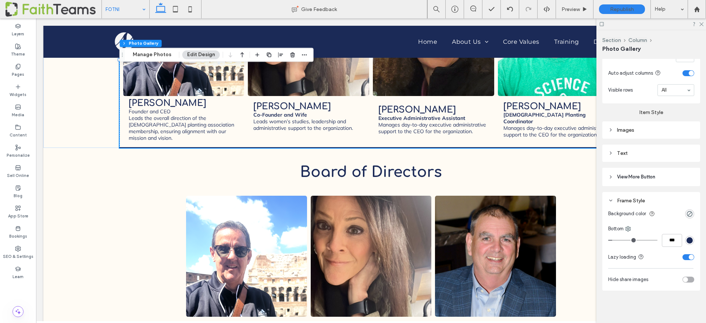
type input "*"
type input "***"
type input "*"
type input "***"
drag, startPoint x: 615, startPoint y: 240, endPoint x: 540, endPoint y: 221, distance: 77.9
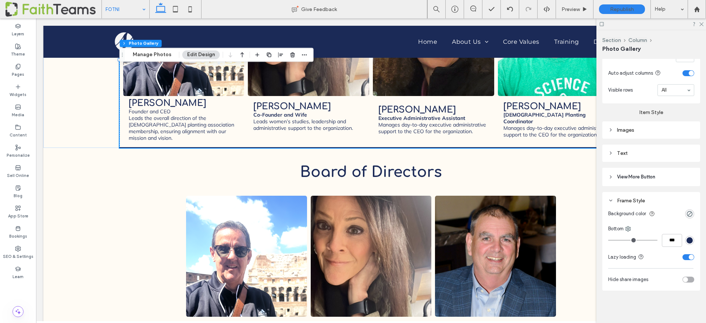
type input "*"
click at [608, 240] on input "range" at bounding box center [632, 240] width 49 height 1
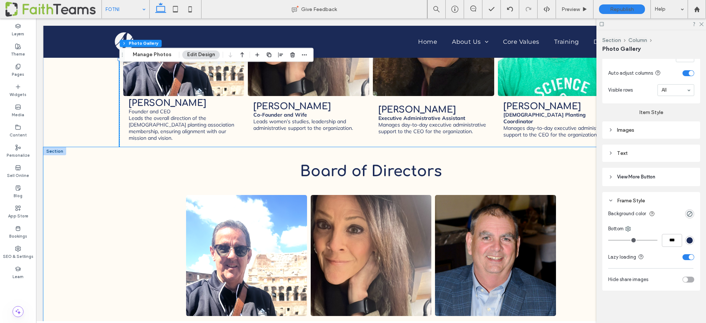
click at [70, 163] on div "Board of Directors [PERSON_NAME] President Button [PERSON_NAME] Vice President …" at bounding box center [370, 329] width 655 height 364
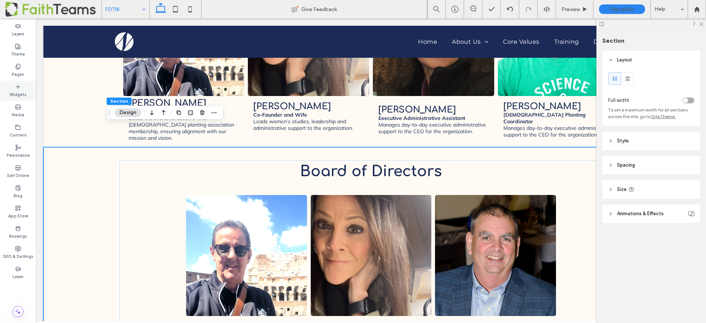
click at [13, 90] on label "Widgets" at bounding box center [18, 94] width 17 height 8
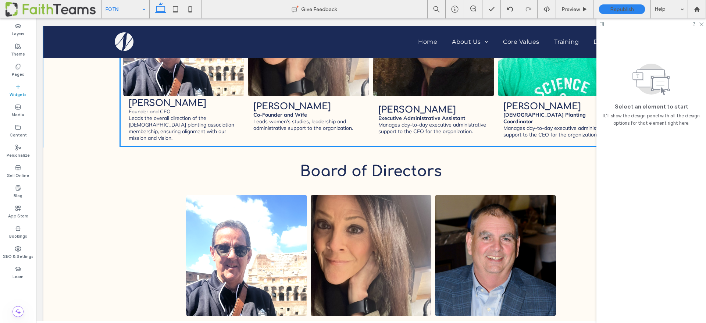
scroll to position [728, 0]
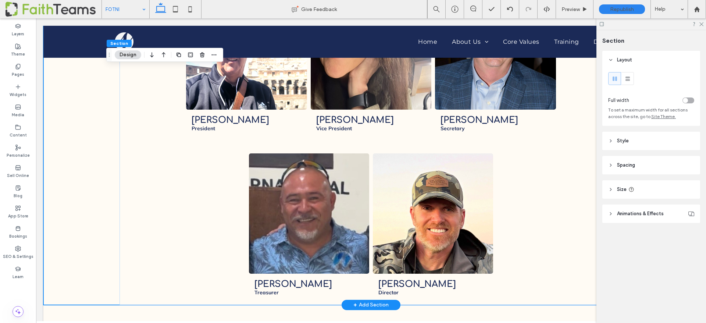
scroll to position [1013, 0]
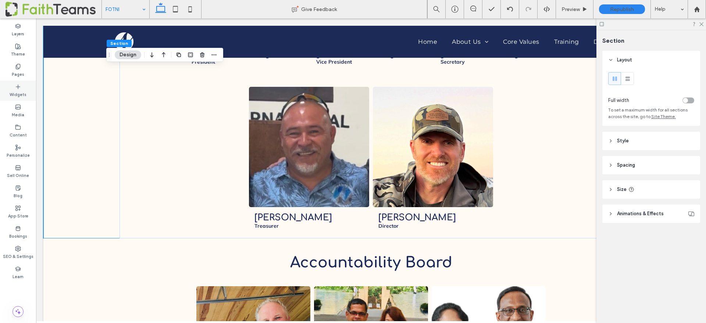
click at [18, 93] on label "Widgets" at bounding box center [18, 94] width 17 height 8
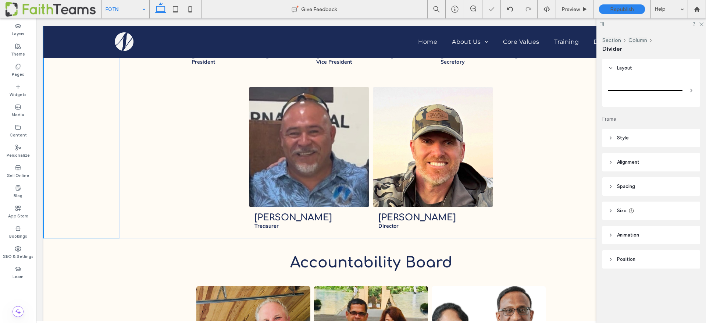
type input "*"
type input "***"
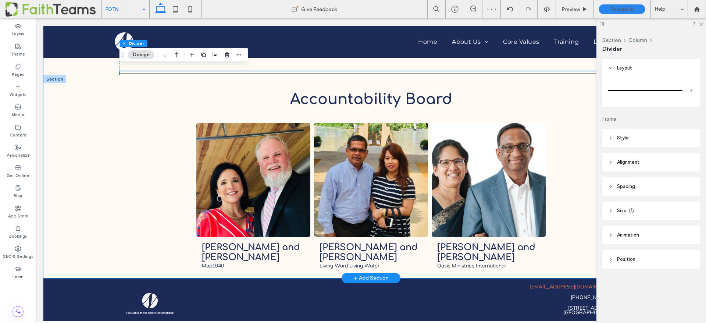
scroll to position [1197, 0]
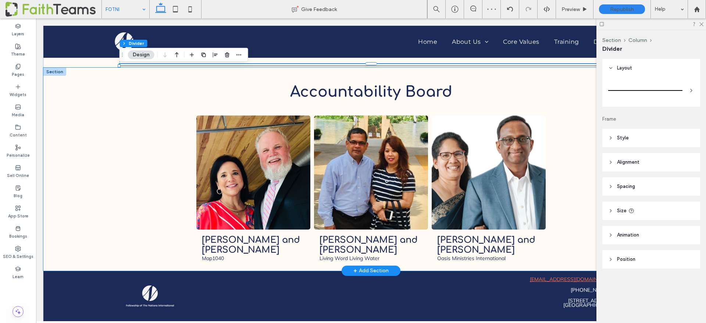
click at [79, 198] on div "Accountability Board [PERSON_NAME] and [PERSON_NAME] Map1040 Button [PERSON_NAM…" at bounding box center [370, 169] width 655 height 203
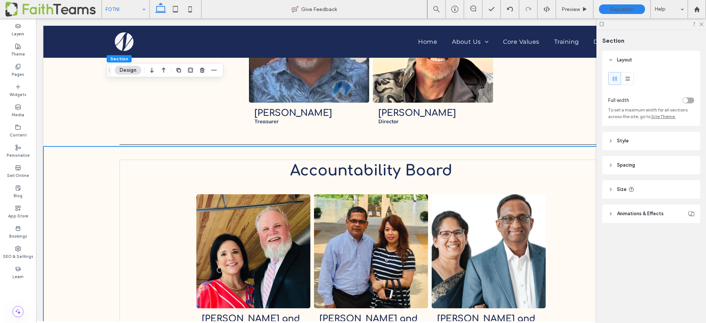
scroll to position [1056, 0]
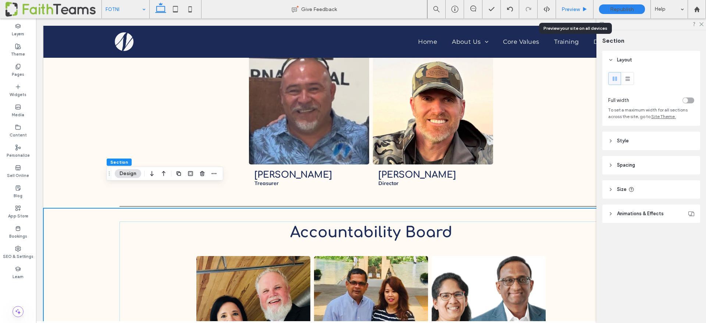
click at [575, 8] on span "Preview" at bounding box center [571, 9] width 18 height 6
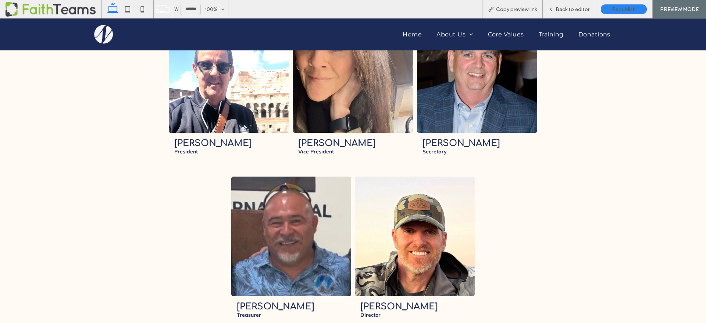
scroll to position [929, 0]
